Goal: Task Accomplishment & Management: Manage account settings

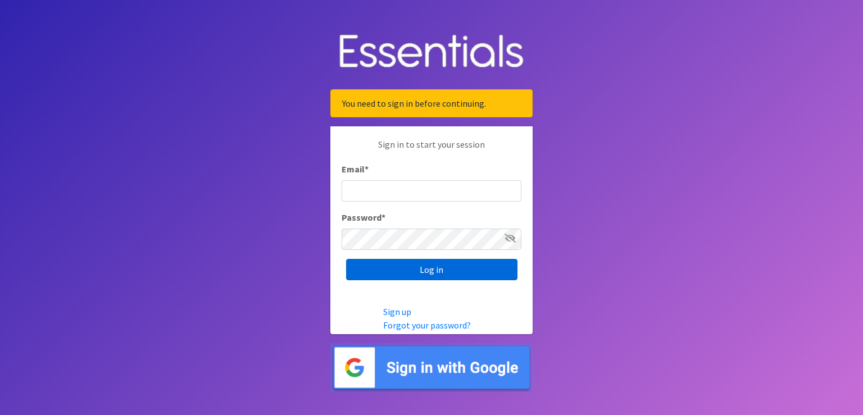
type input "[PERSON_NAME][EMAIL_ADDRESS][PERSON_NAME][DOMAIN_NAME]"
click at [436, 276] on input "Log in" at bounding box center [431, 269] width 171 height 21
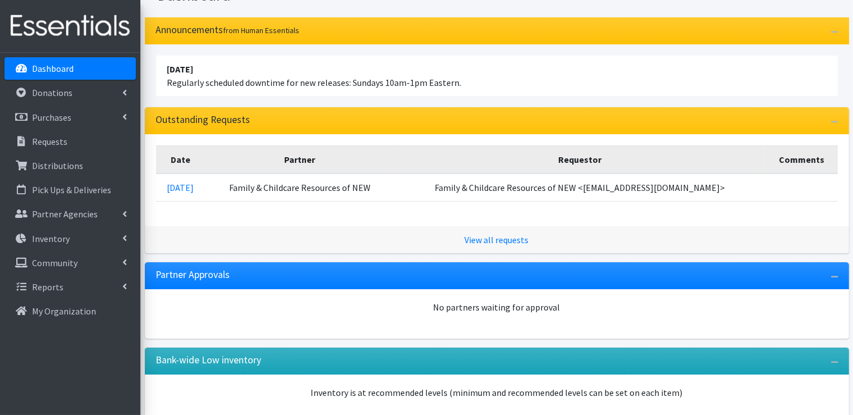
scroll to position [112, 0]
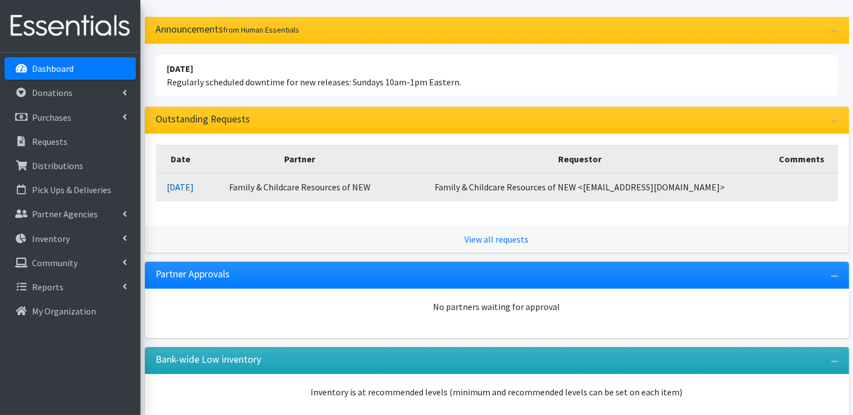
click at [194, 189] on link "09/22/2025" at bounding box center [180, 186] width 27 height 11
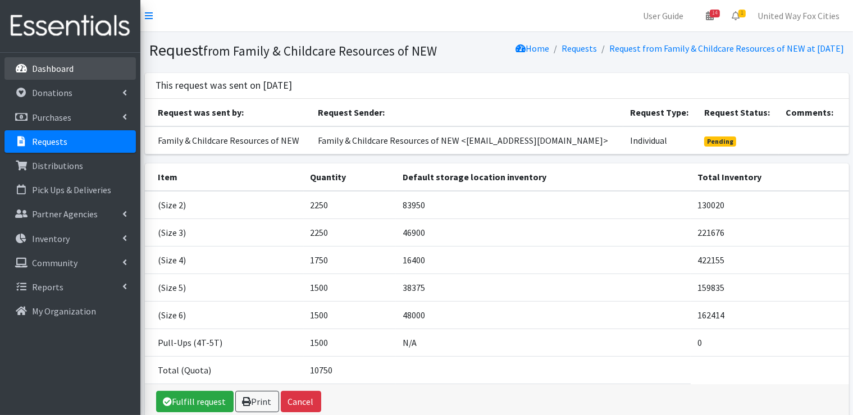
click at [63, 72] on p "Dashboard" at bounding box center [53, 68] width 42 height 11
